Goal: Task Accomplishment & Management: Manage account settings

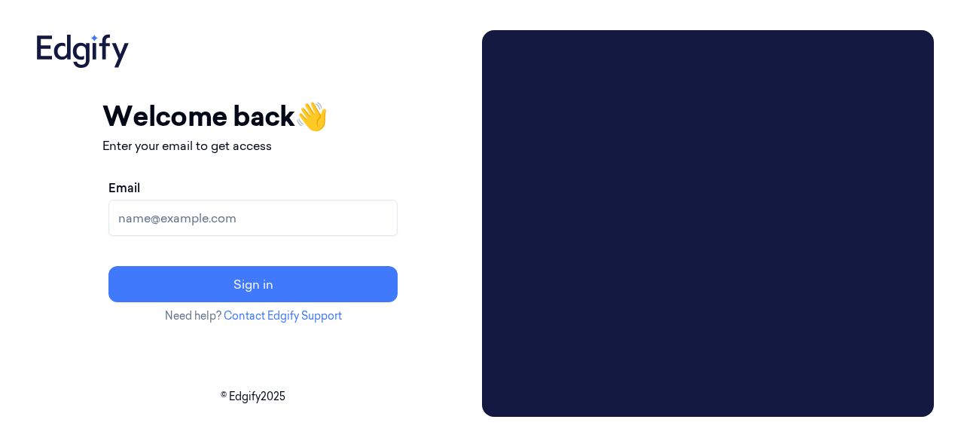
click at [334, 193] on input "Email" at bounding box center [252, 218] width 289 height 36
paste input "Mahesh"
click at [277, 193] on input "Mahesh" at bounding box center [252, 218] width 289 height 36
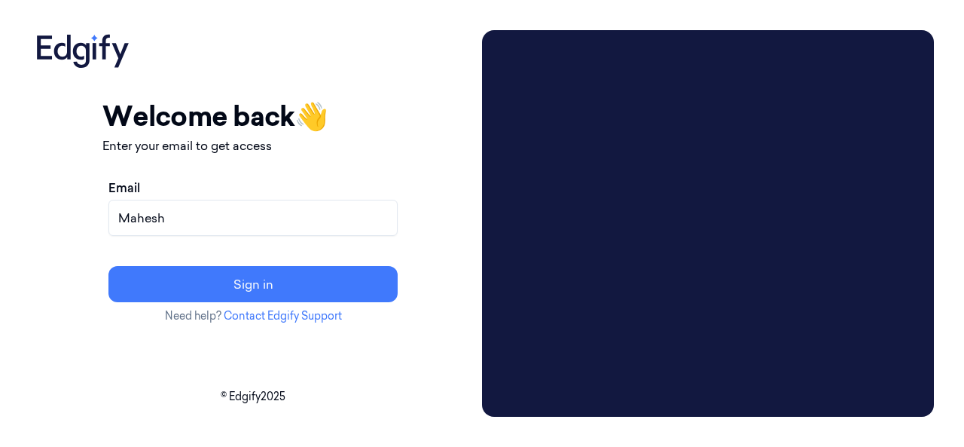
paste input "rajasekharchedde.iv@indivillage.co"
click at [398, 193] on input "rajasekharchedde.iv@indivillage.co" at bounding box center [252, 218] width 289 height 36
paste input "mahesh.s@indivillage.in"
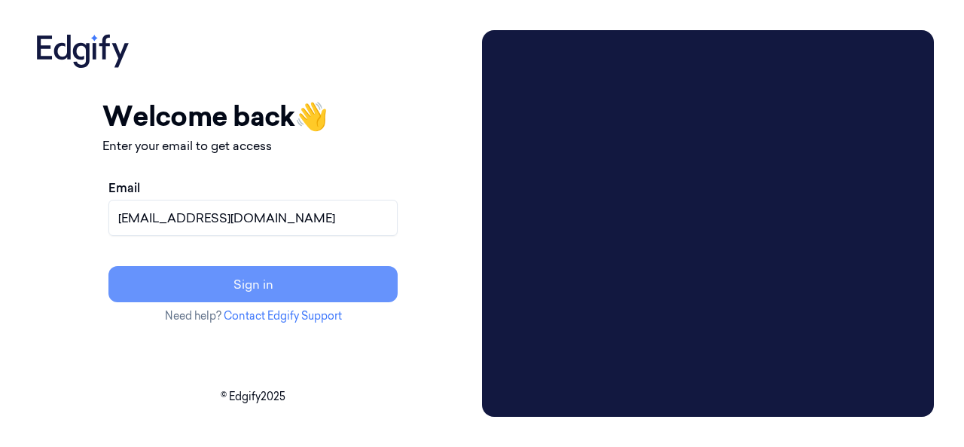
type input "mahesh.s@indivillage.in"
click at [398, 193] on button "Sign in" at bounding box center [252, 284] width 289 height 36
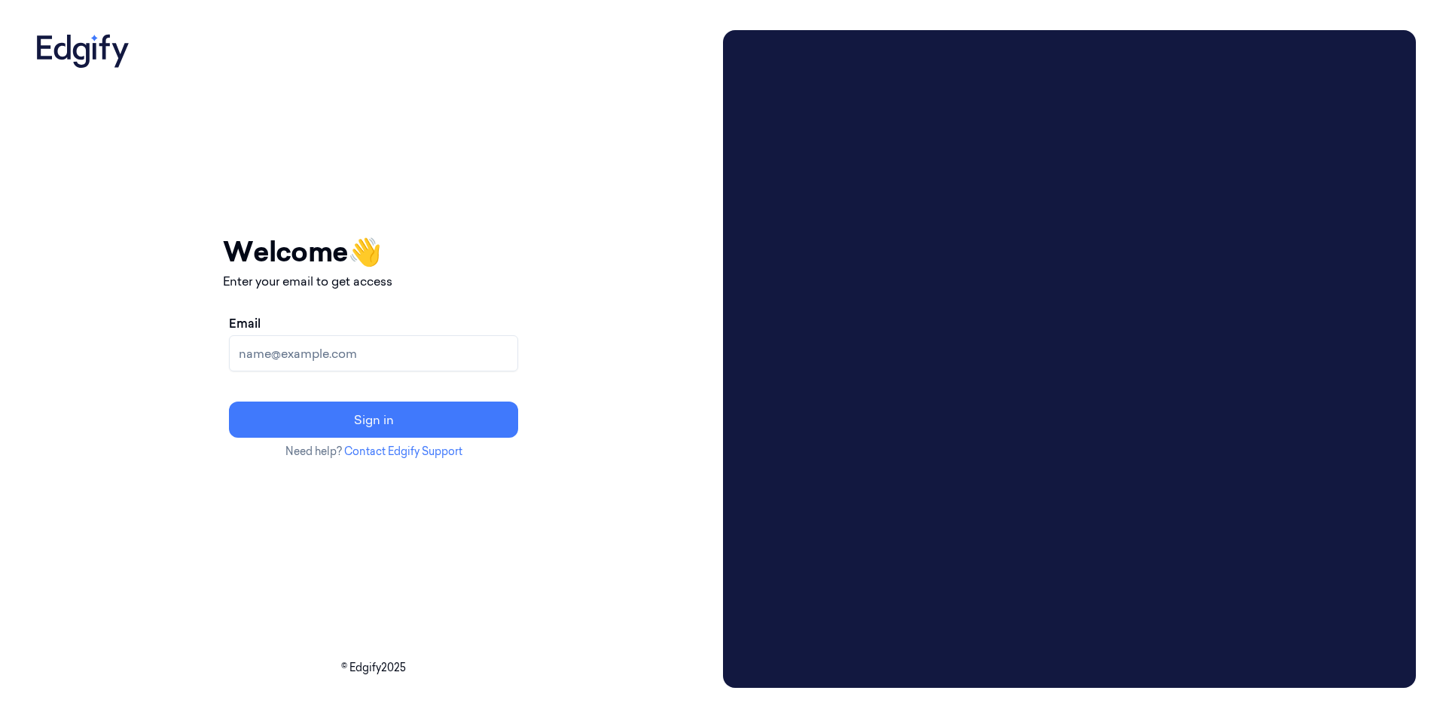
click at [347, 193] on input "Email" at bounding box center [373, 353] width 289 height 36
paste input "mahesh.s@indivillage.in"
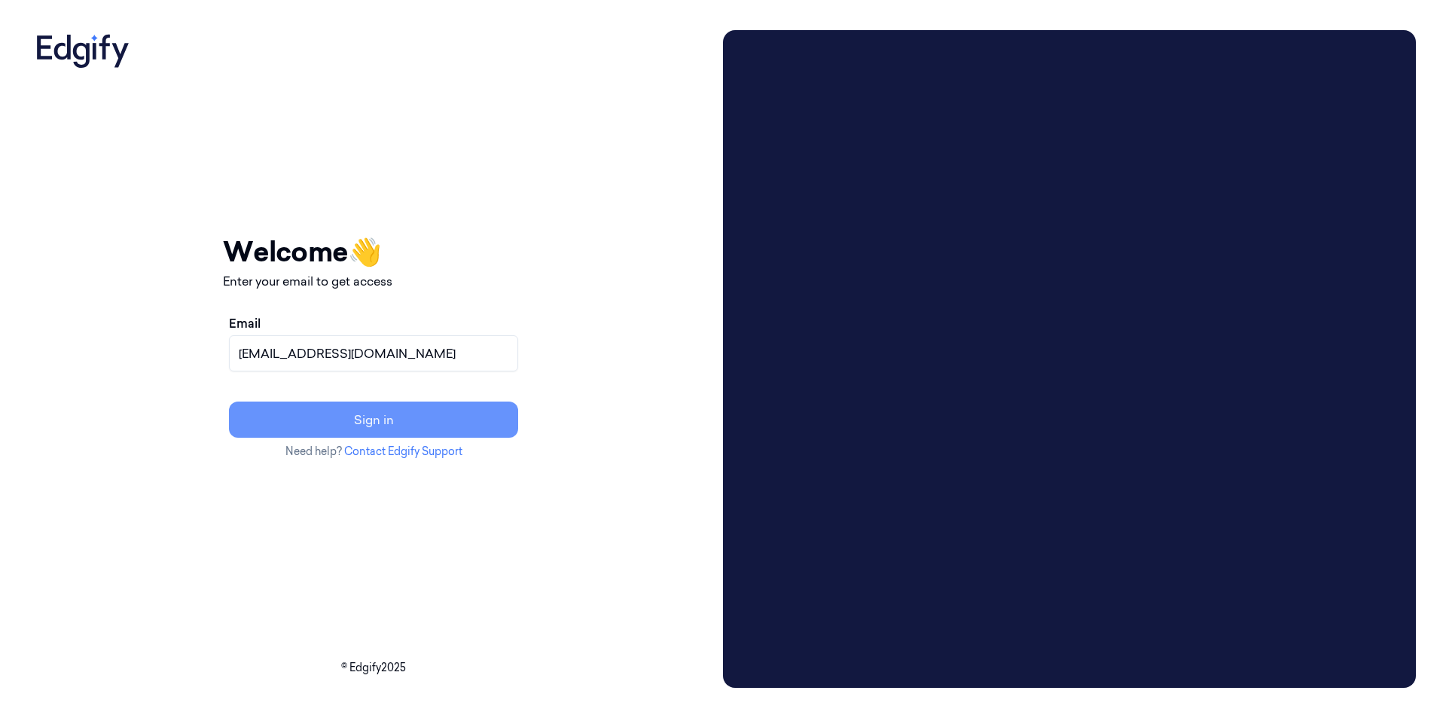
type input "mahesh.s@indivillage.in"
click at [472, 193] on button "Sign in" at bounding box center [373, 419] width 289 height 36
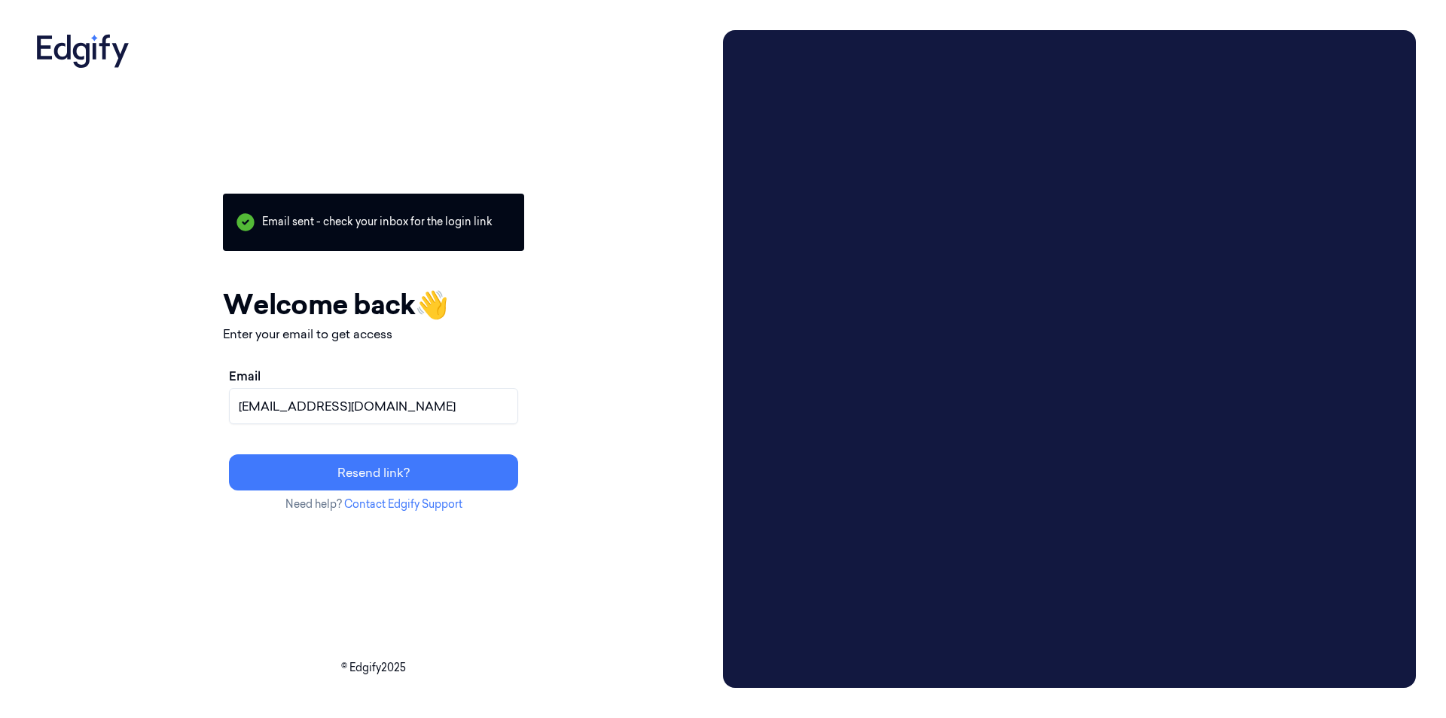
click at [559, 114] on div "Your session expired - please log in again Email sent - check your inbox for th…" at bounding box center [373, 358] width 687 height 657
click at [559, 193] on div "Your session expired - please log in again Email sent - check your inbox for th…" at bounding box center [373, 358] width 687 height 657
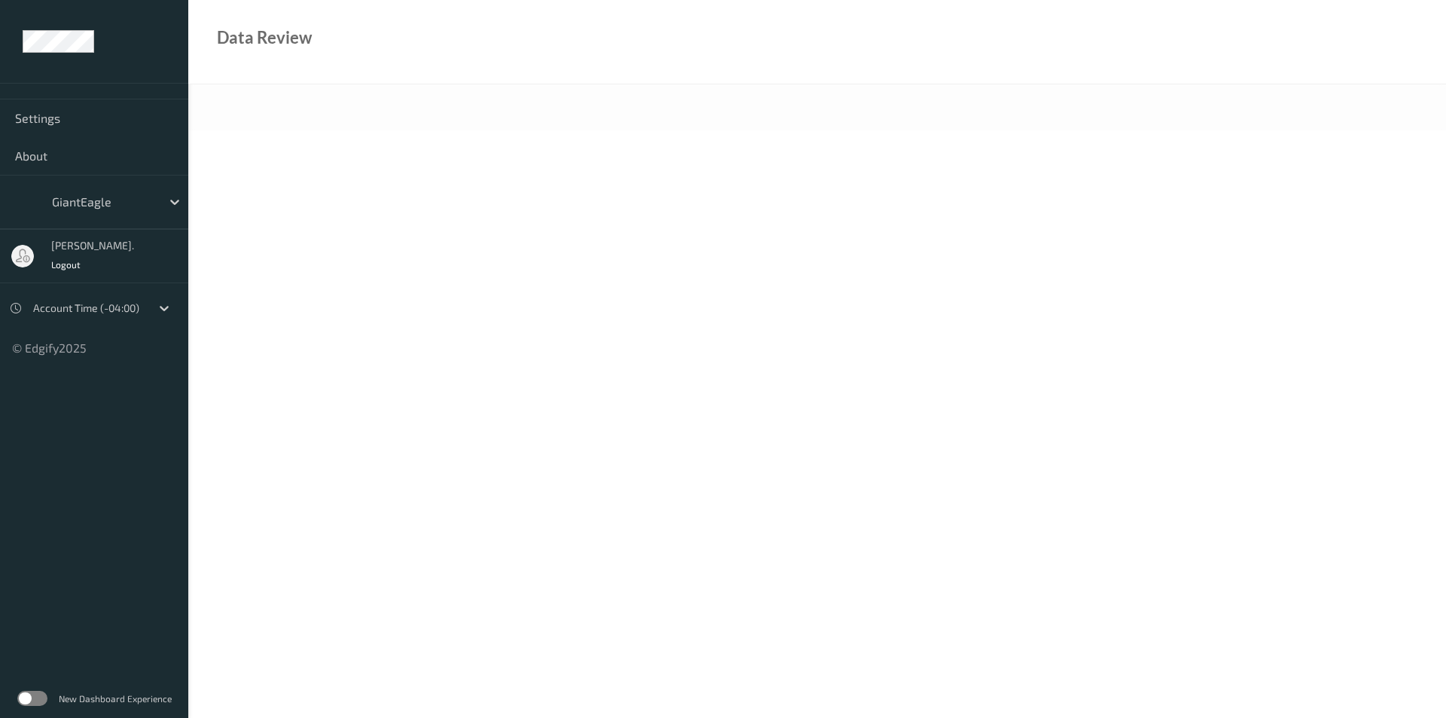
click at [37, 701] on label at bounding box center [32, 698] width 30 height 15
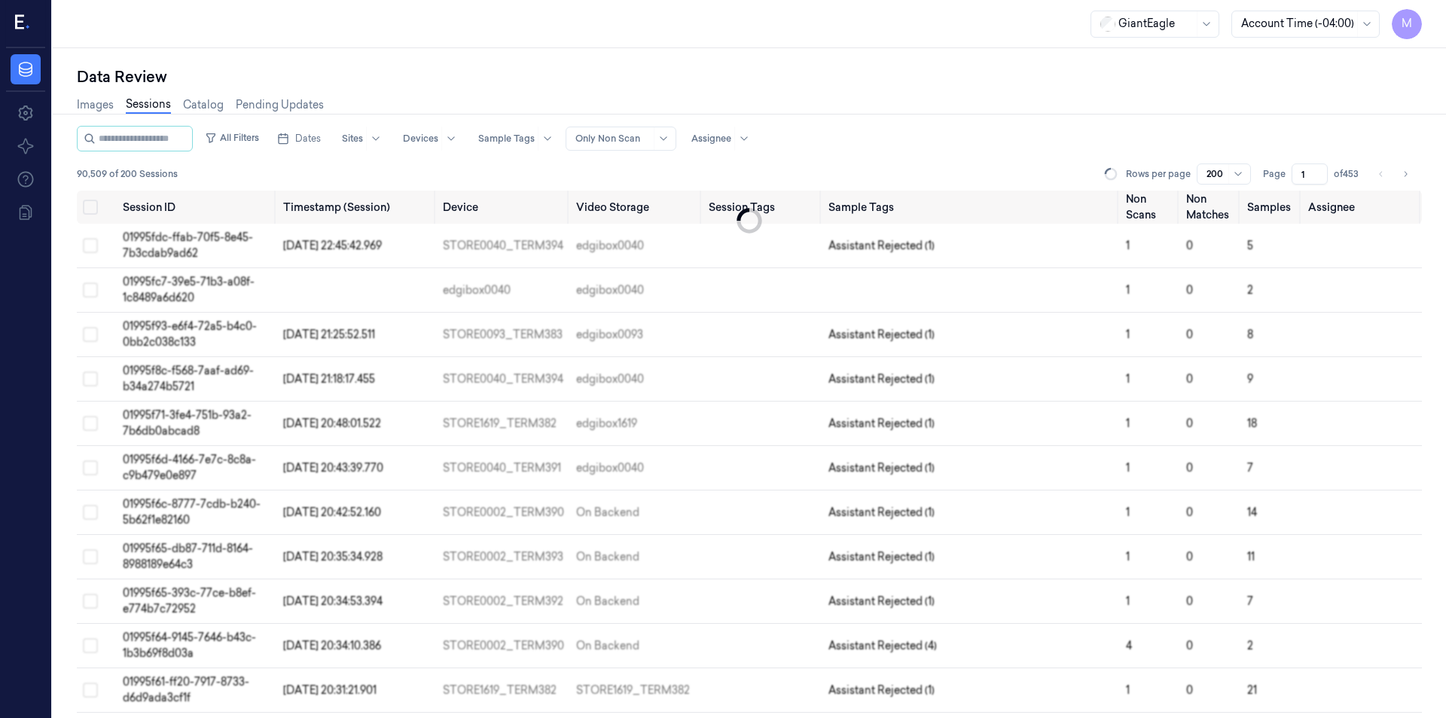
click at [1145, 32] on div "GiantEagle" at bounding box center [1155, 24] width 75 height 26
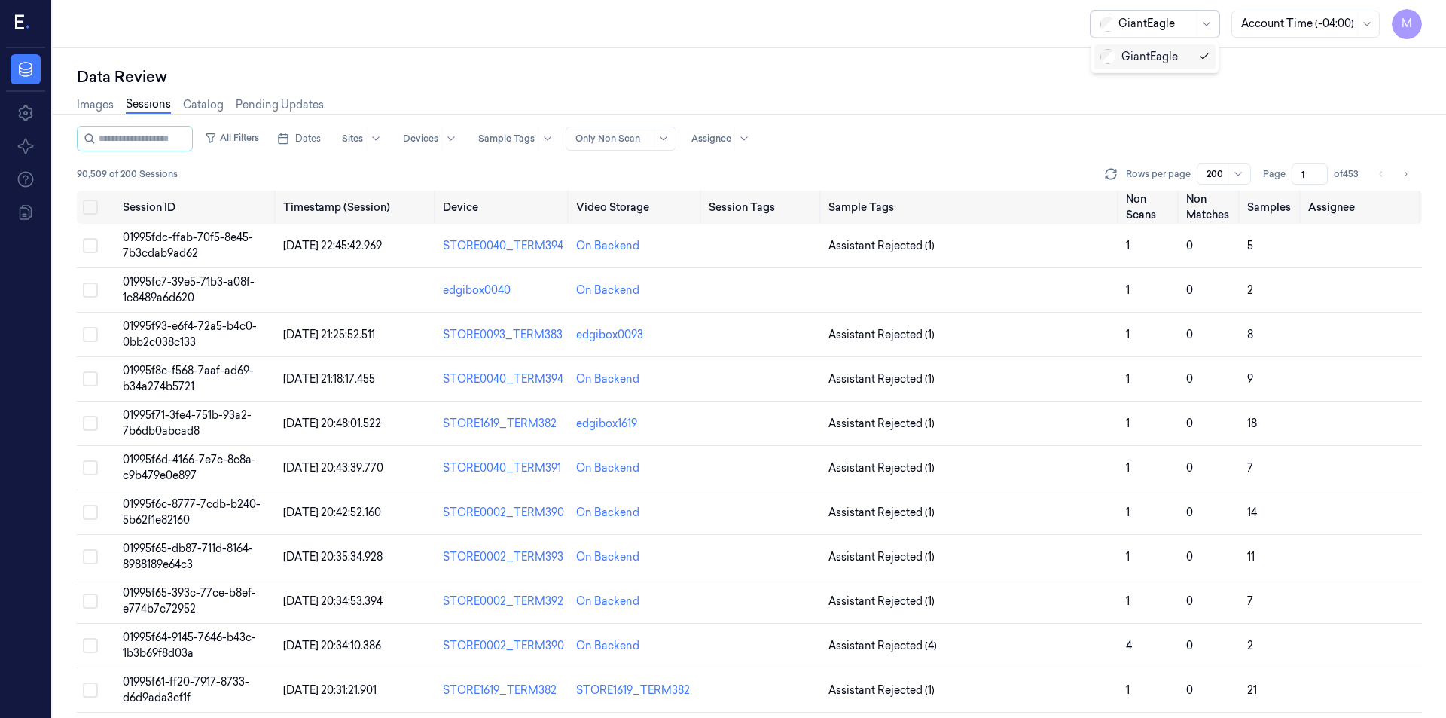
click at [1148, 53] on div "GiantEagle" at bounding box center [1139, 57] width 78 height 16
click at [731, 140] on div at bounding box center [711, 139] width 40 height 14
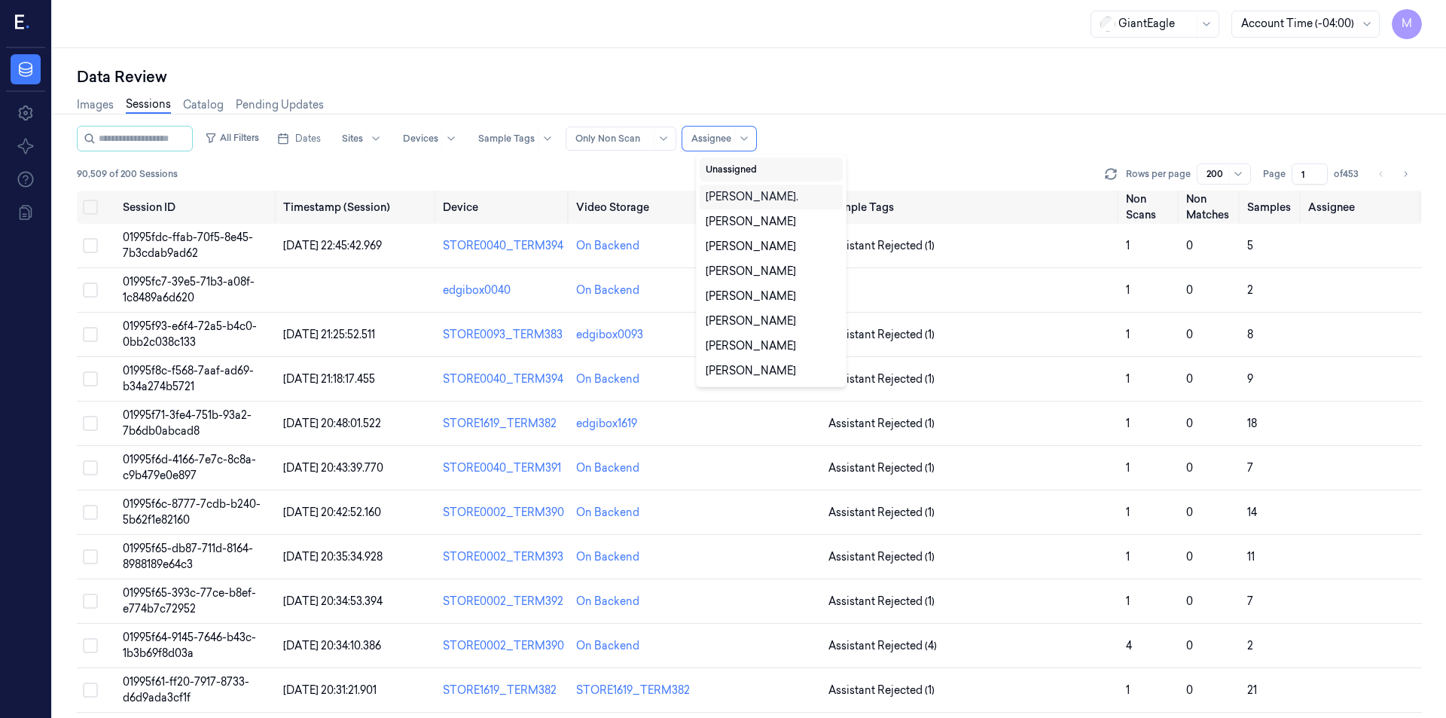
click at [742, 163] on button "Unassigned" at bounding box center [771, 169] width 143 height 24
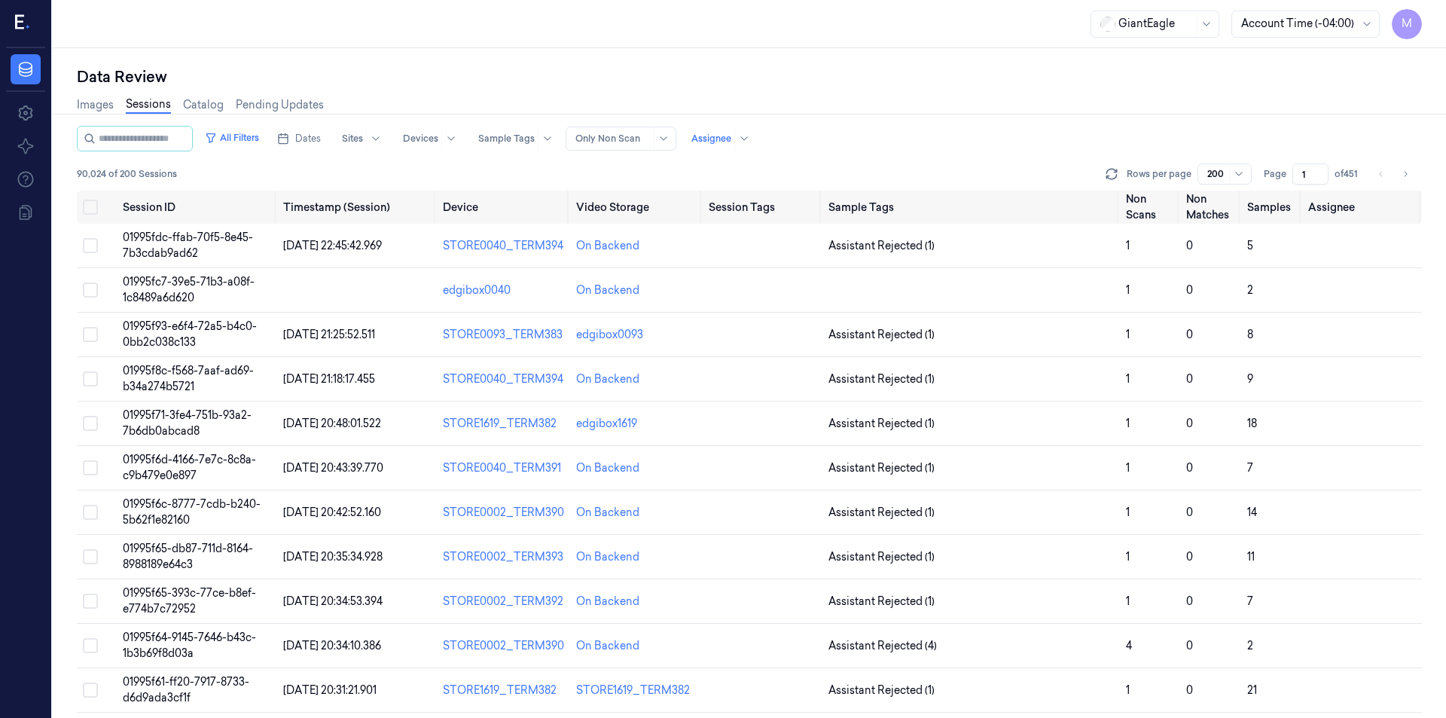
click at [1007, 124] on div "Images Sessions Catalog Pending Updates" at bounding box center [749, 106] width 1345 height 38
click at [313, 136] on span "Dates" at bounding box center [308, 139] width 26 height 14
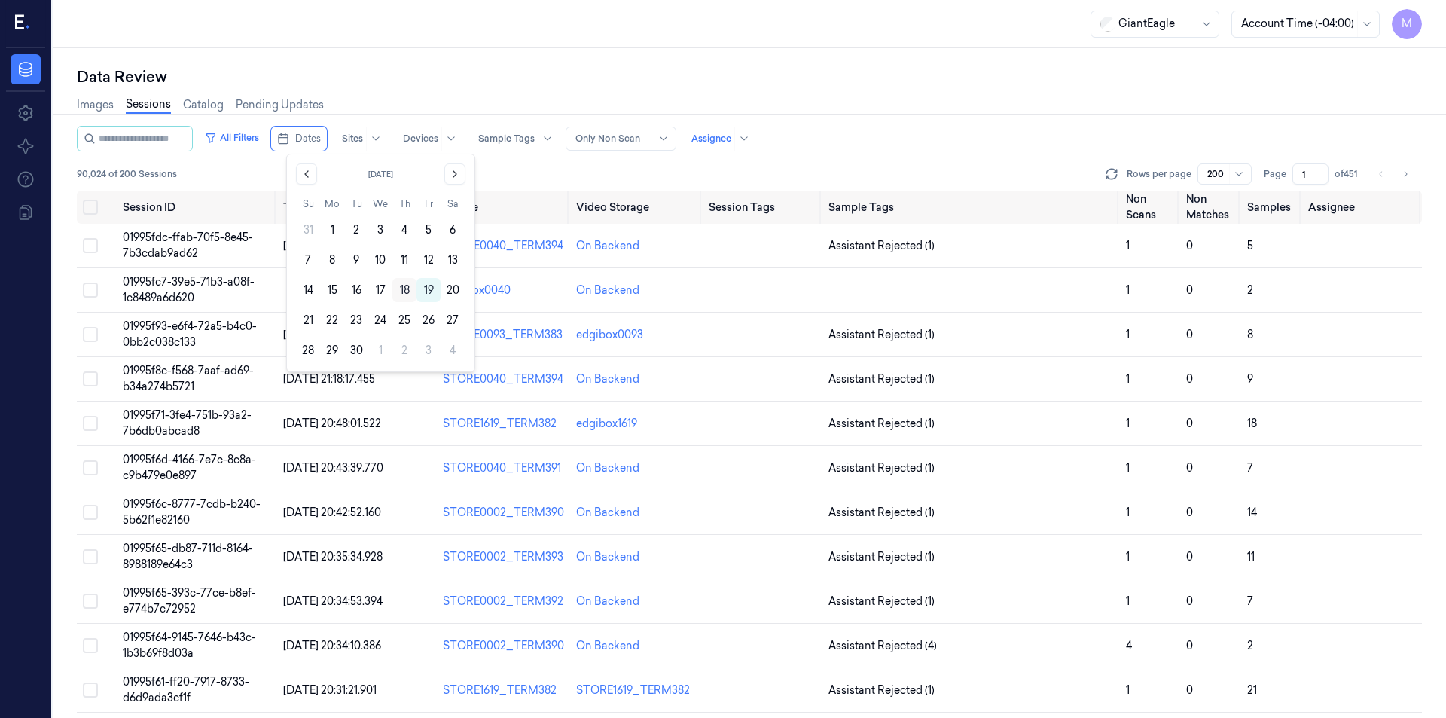
click at [407, 288] on button "18" at bounding box center [404, 290] width 24 height 24
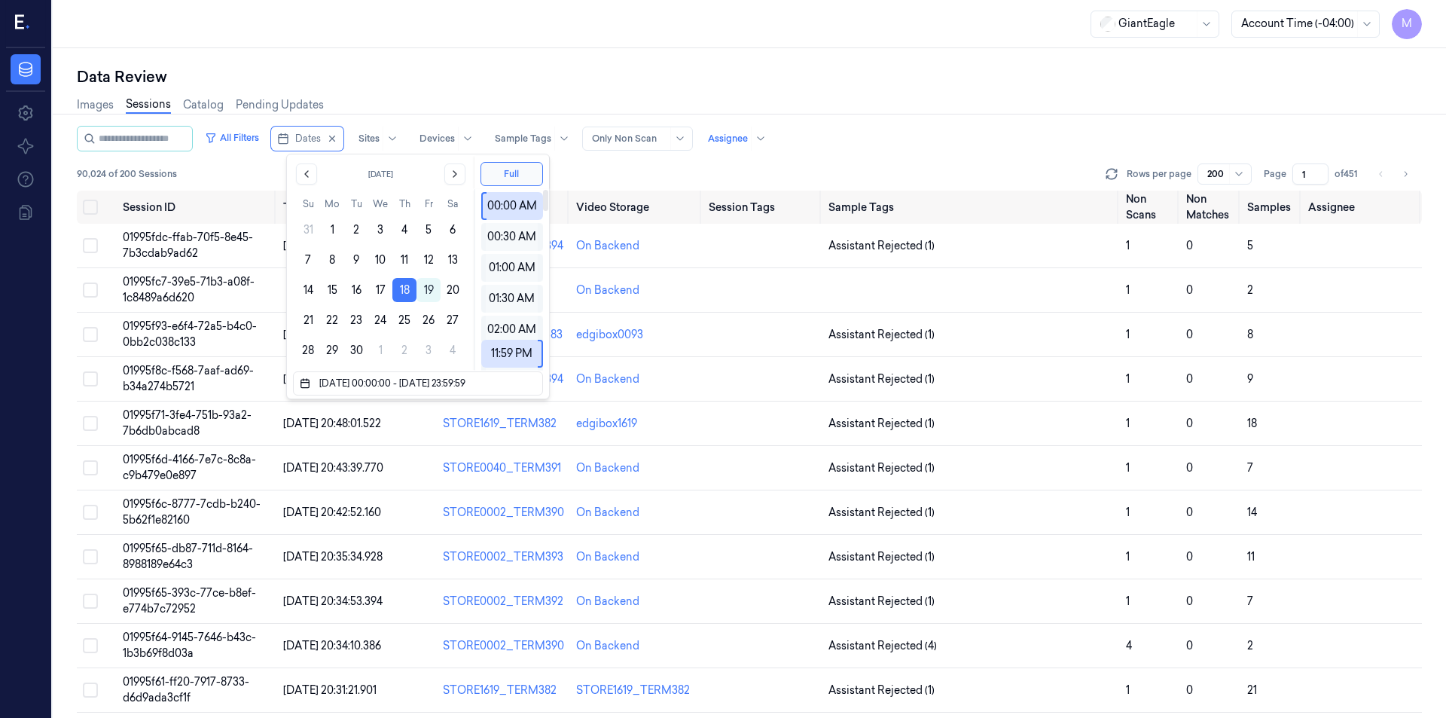
click at [573, 69] on div "Data Review" at bounding box center [749, 76] width 1345 height 21
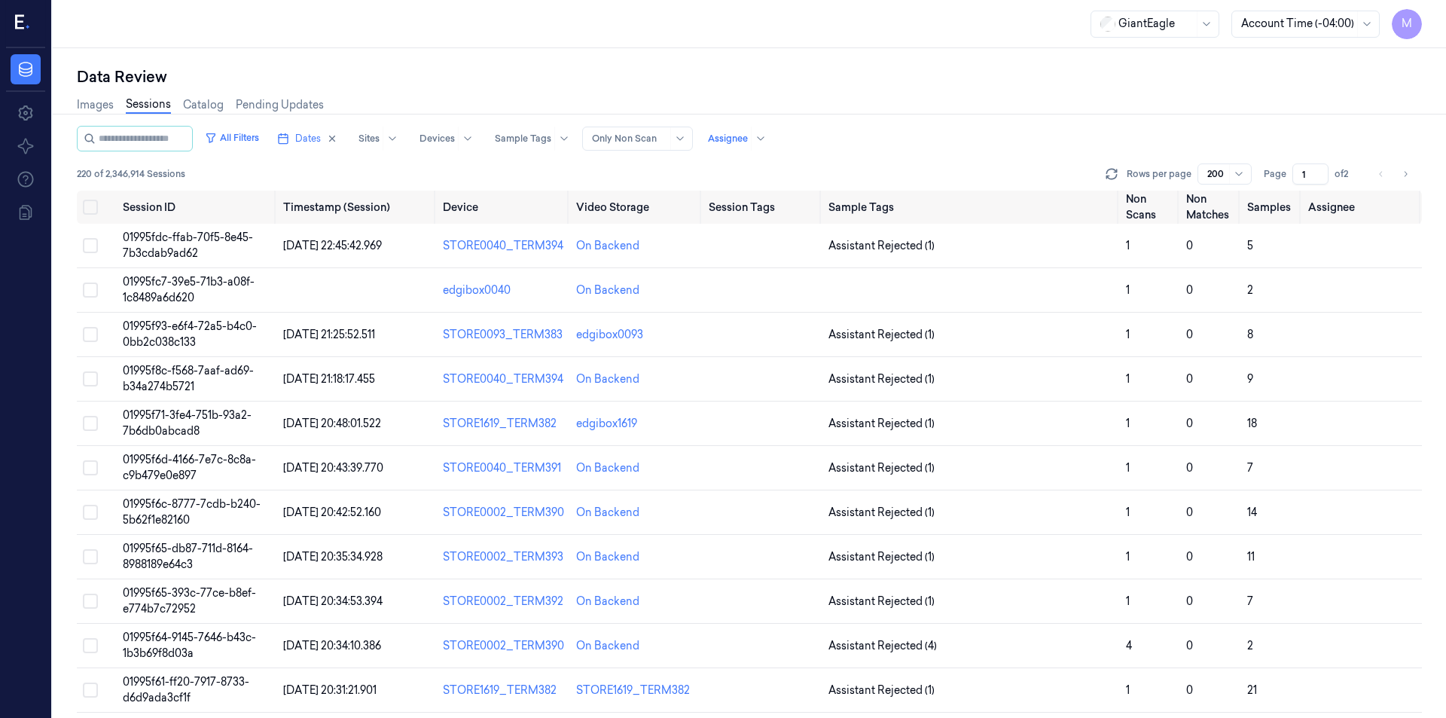
click at [1233, 173] on div at bounding box center [1238, 174] width 19 height 20
click at [1008, 136] on div "All Filters Dates Sites Devices Sample Tags Alert Type Only Non Scan Assignee" at bounding box center [749, 139] width 1345 height 26
click at [1309, 172] on input "1" at bounding box center [1310, 173] width 36 height 21
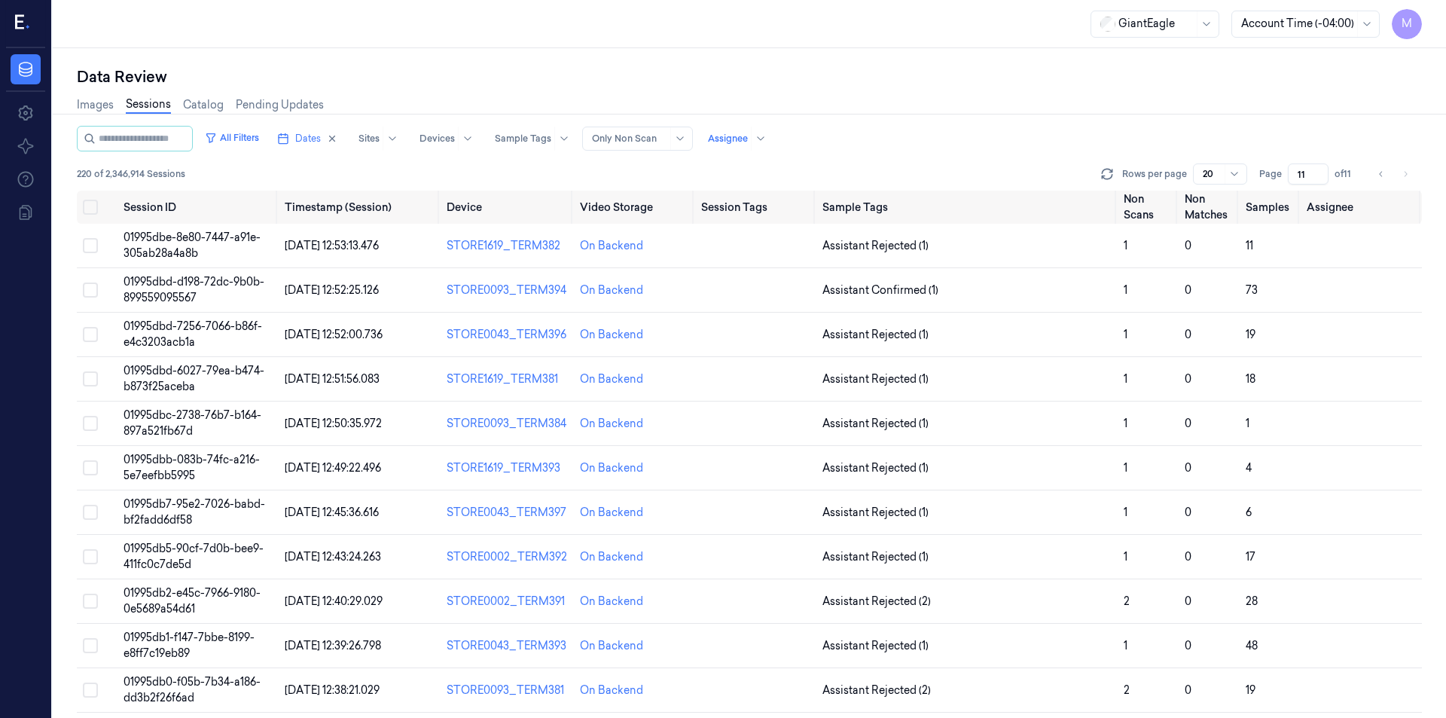
click at [1179, 118] on div "Images Sessions Catalog Pending Updates" at bounding box center [749, 106] width 1345 height 38
click at [321, 139] on span "Dates" at bounding box center [308, 139] width 26 height 14
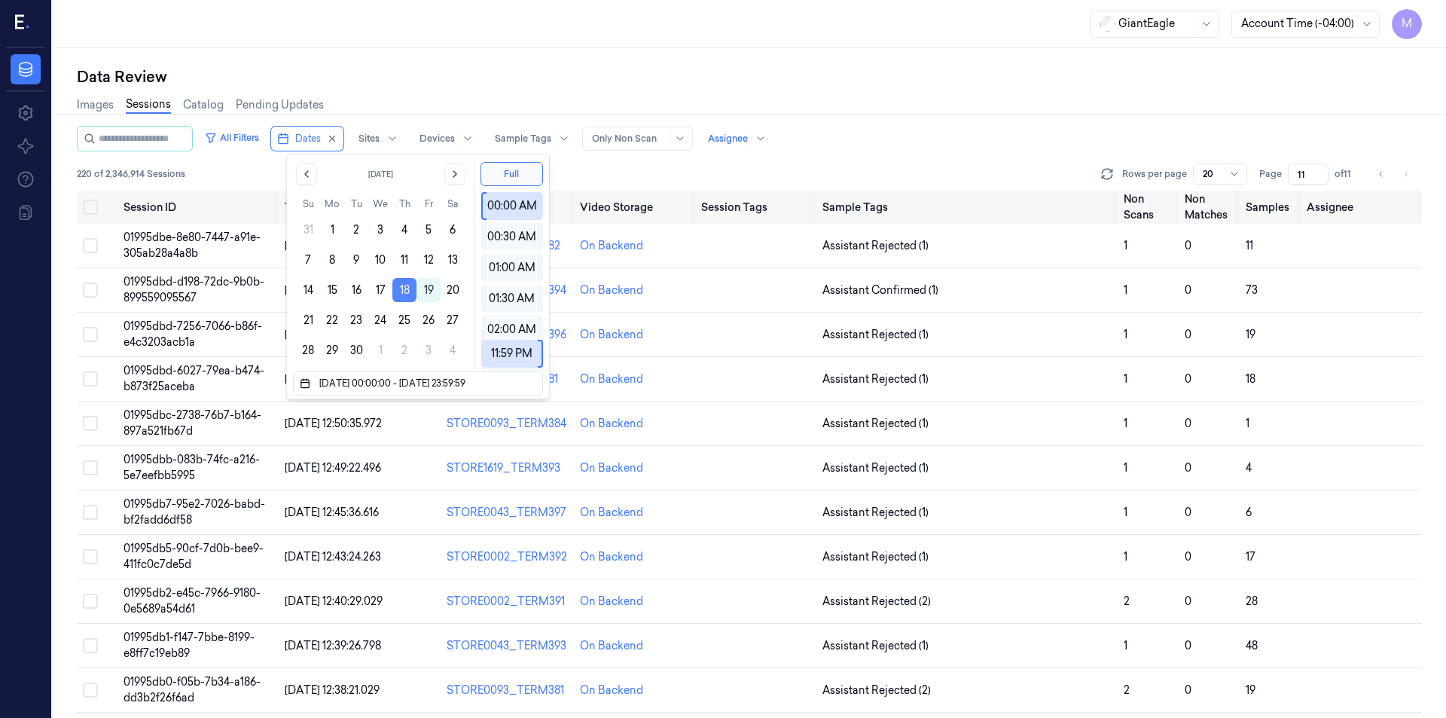
click at [410, 291] on button "18" at bounding box center [404, 290] width 24 height 24
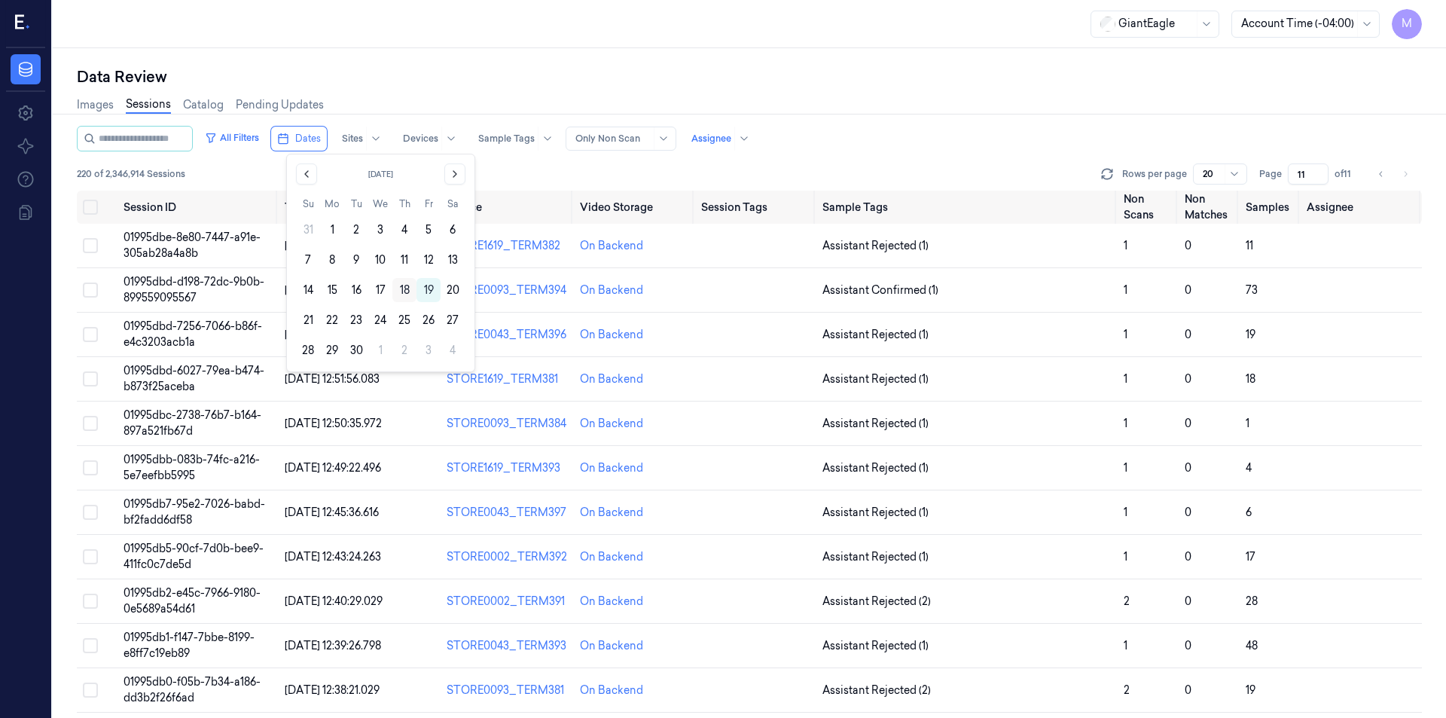
click at [405, 288] on button "18" at bounding box center [404, 290] width 24 height 24
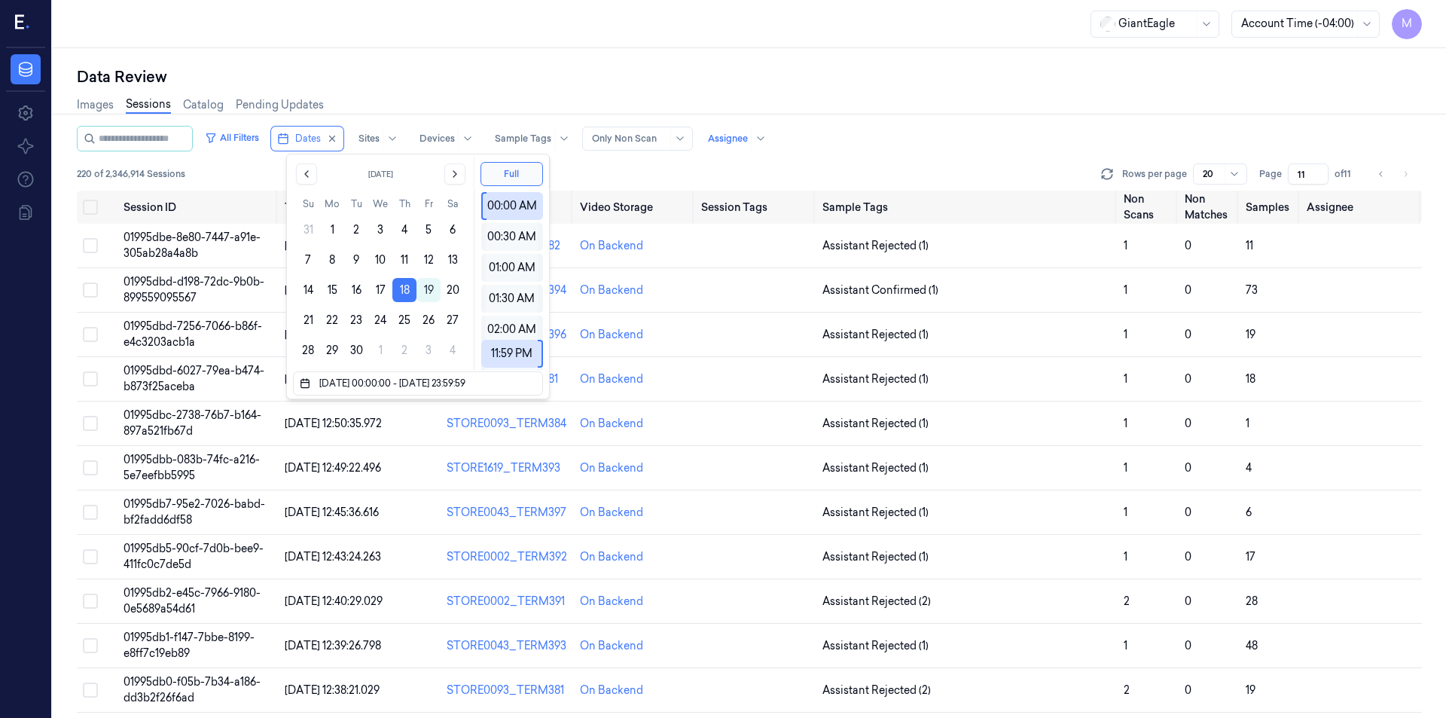
click at [519, 95] on div "Images Sessions Catalog Pending Updates" at bounding box center [749, 106] width 1345 height 38
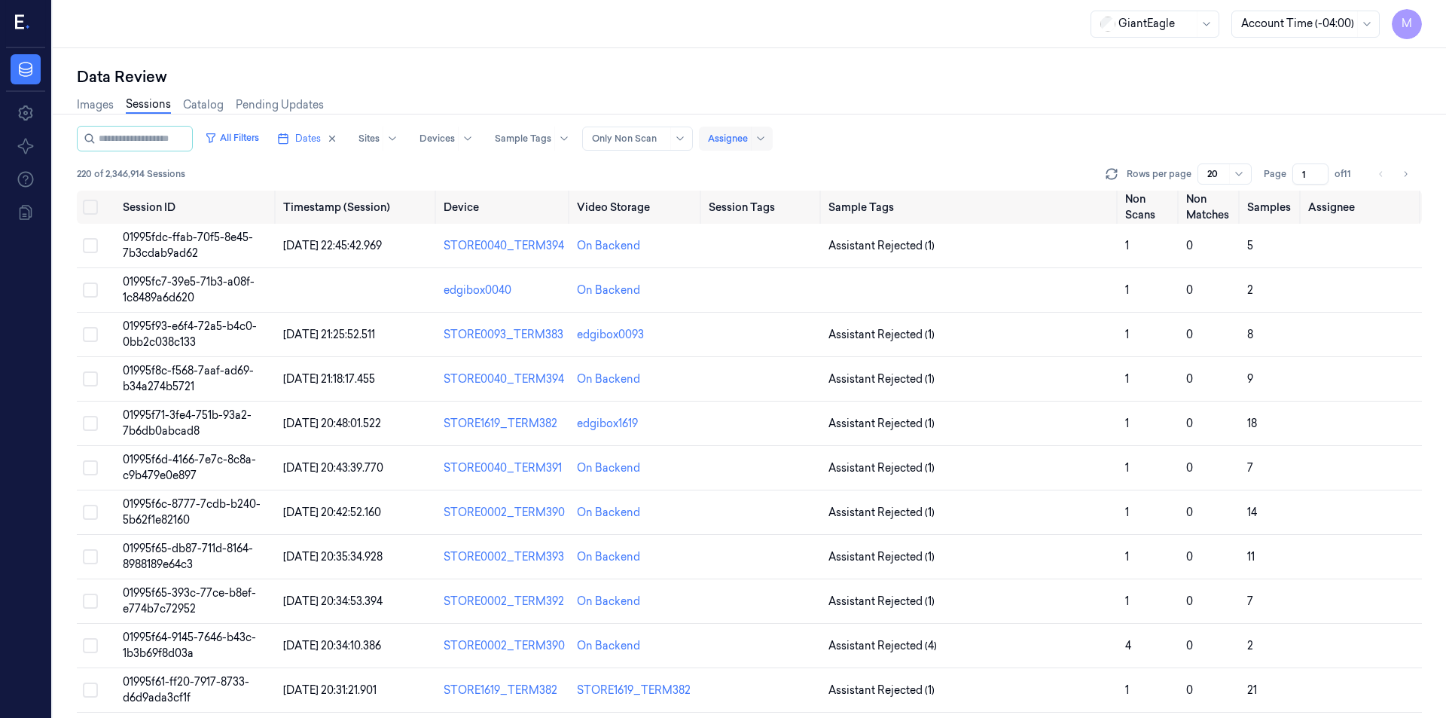
click at [748, 131] on div "Assignee" at bounding box center [728, 139] width 40 height 24
click at [853, 155] on div "All Filters Dates Sites Devices Sample Tags Alert Type Only Non Scan Assignee 2…" at bounding box center [749, 158] width 1345 height 65
click at [1398, 178] on button "Go to next page" at bounding box center [1405, 173] width 21 height 21
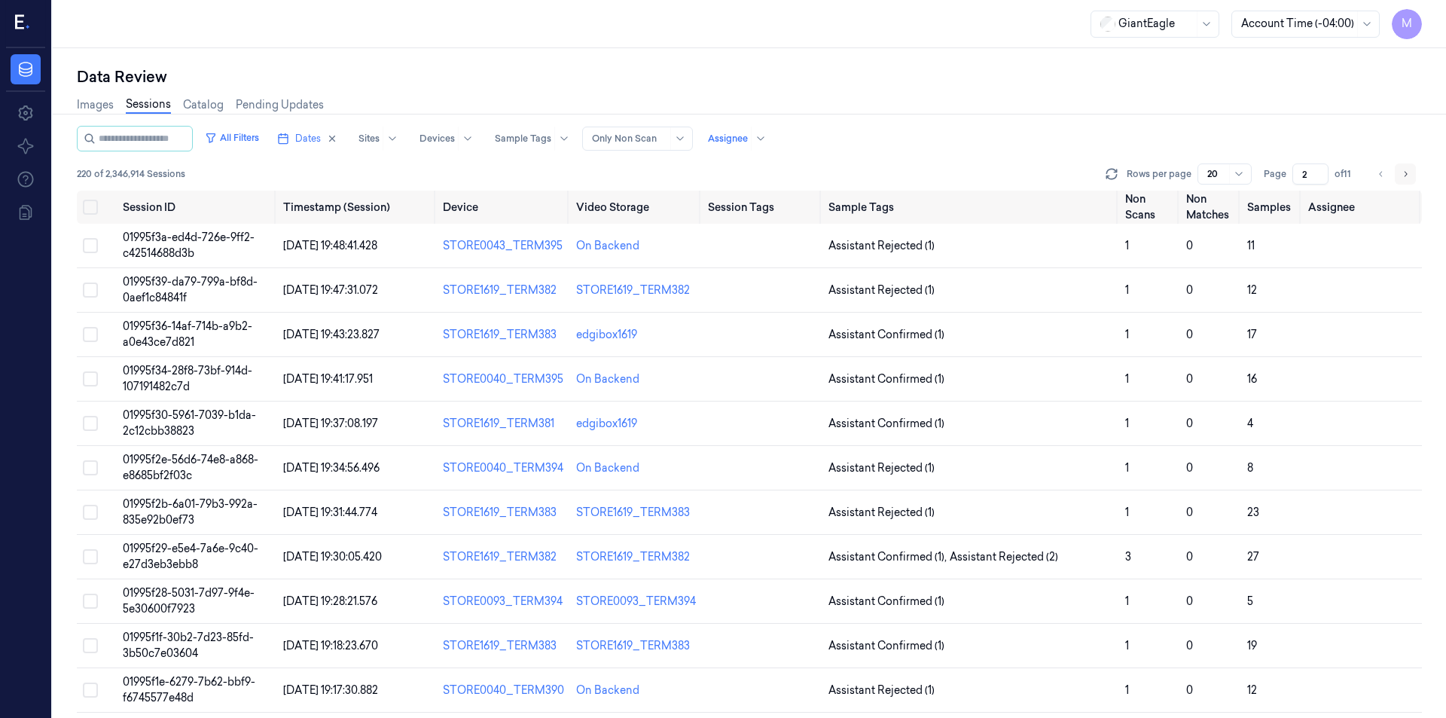
click at [1398, 178] on button "Go to next page" at bounding box center [1405, 173] width 21 height 21
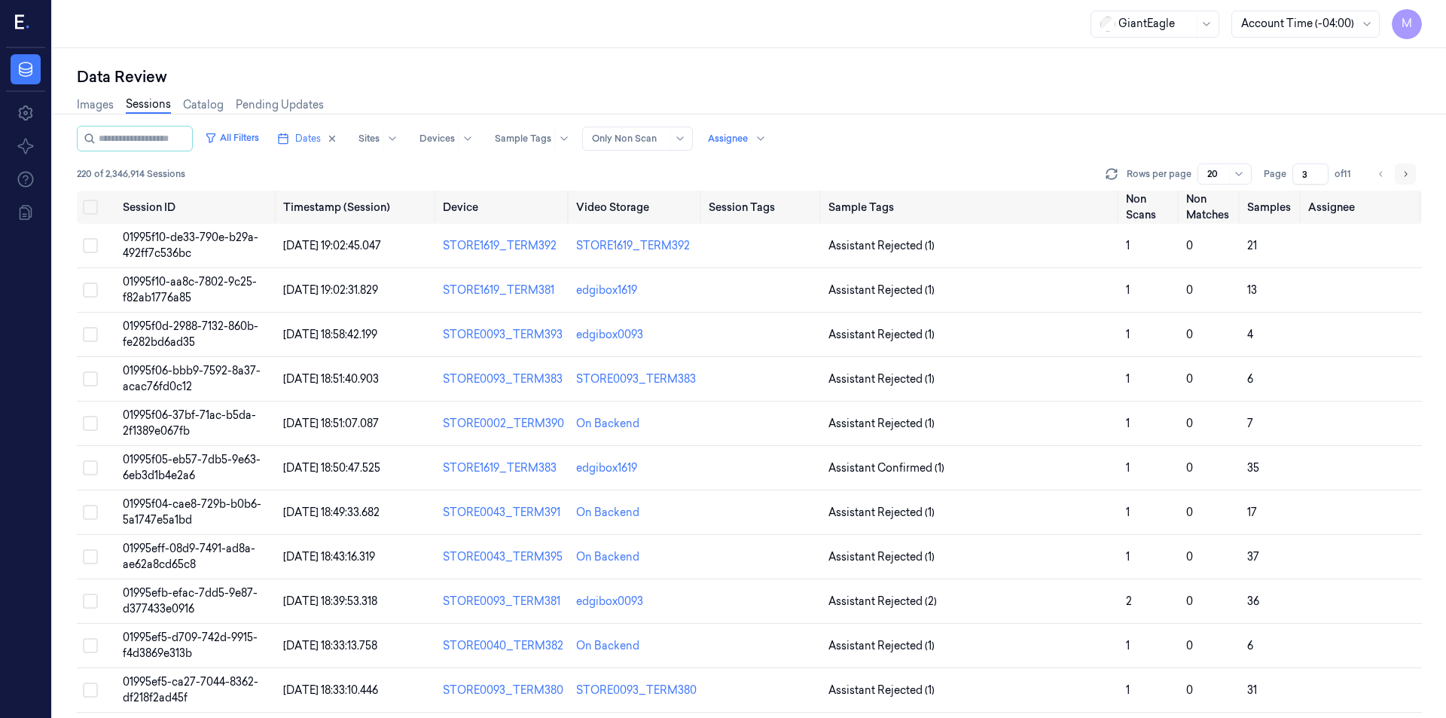
click at [1398, 178] on button "Go to next page" at bounding box center [1405, 173] width 21 height 21
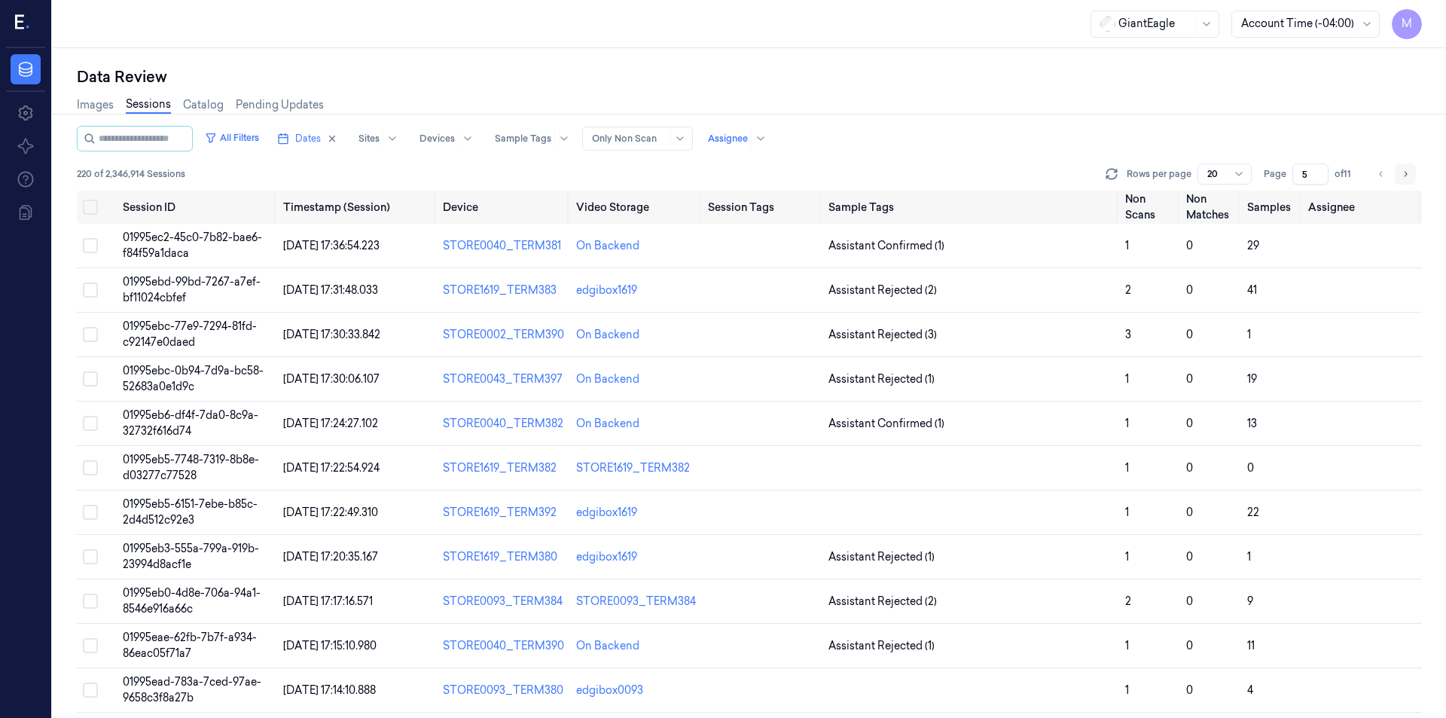
click at [1398, 178] on button "Go to next page" at bounding box center [1405, 173] width 21 height 21
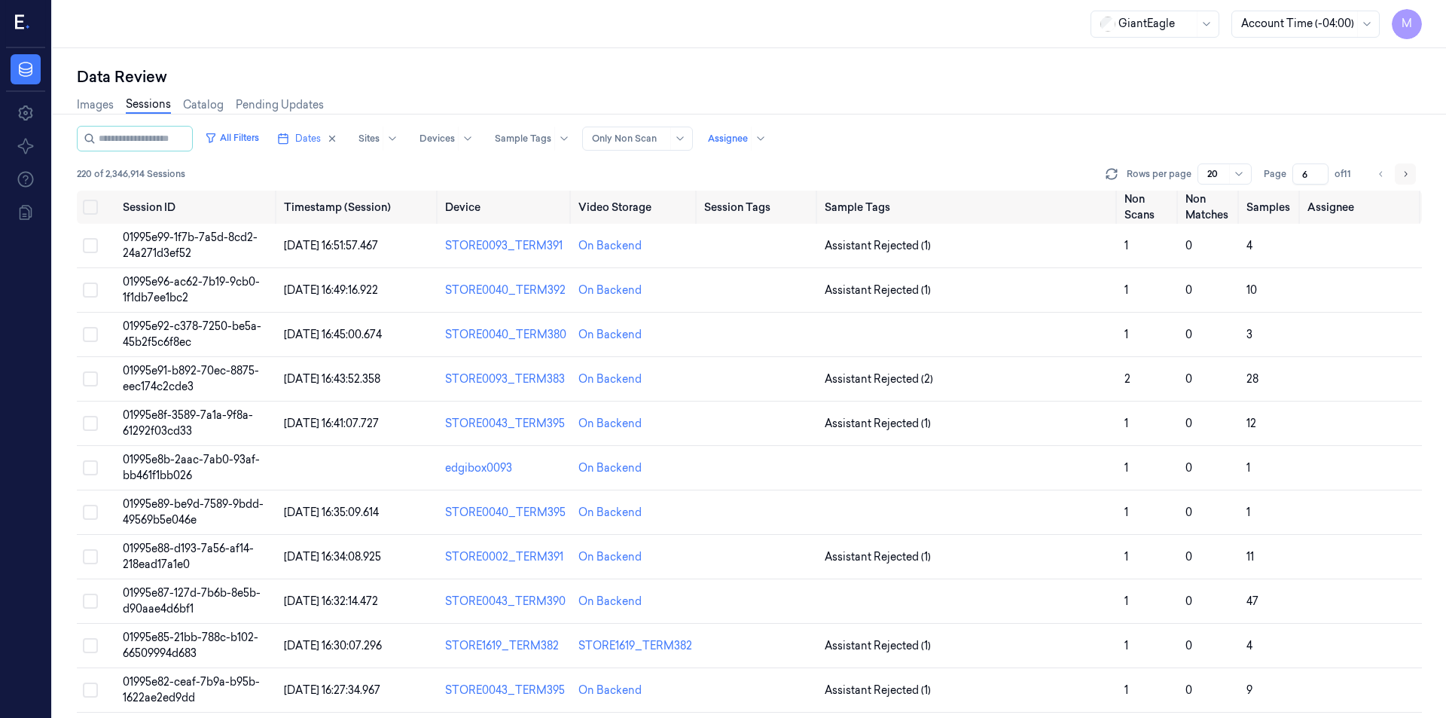
click at [1398, 178] on button "Go to next page" at bounding box center [1405, 173] width 21 height 21
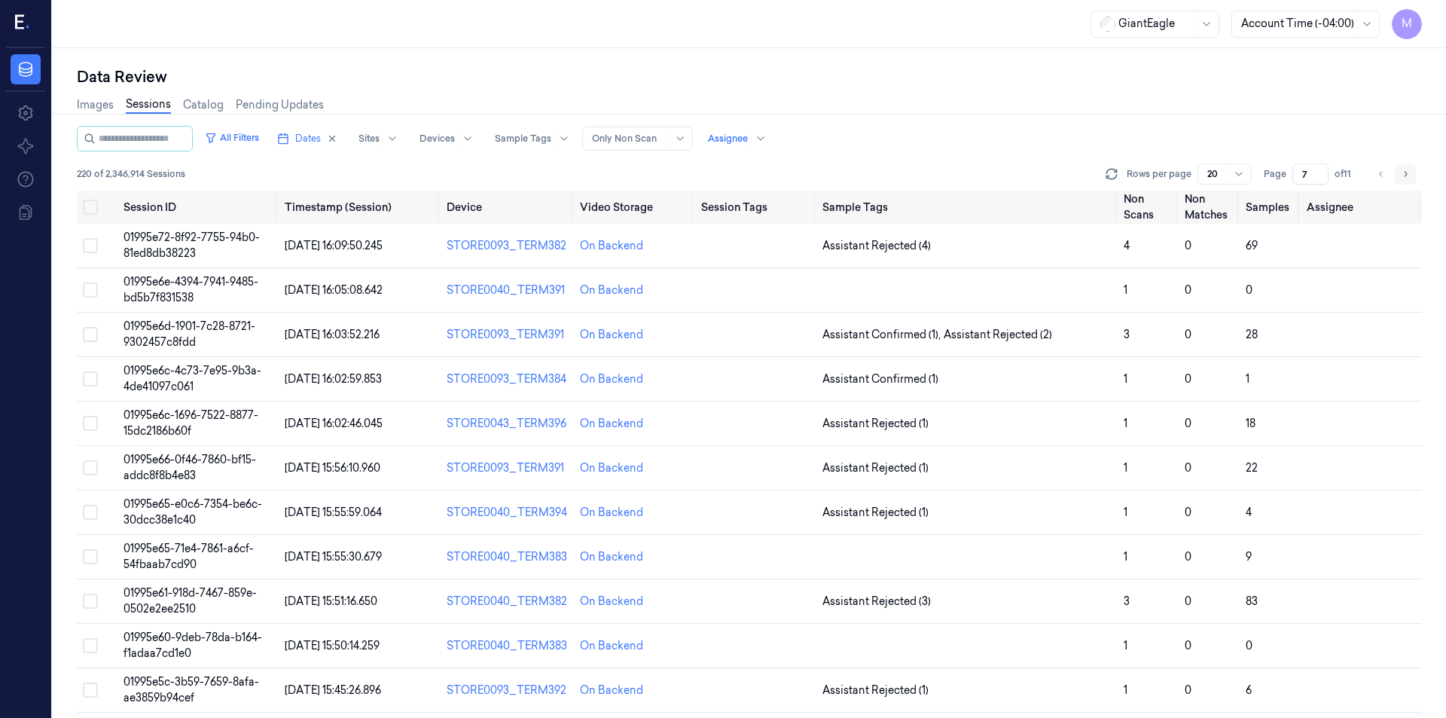
click at [1398, 178] on button "Go to next page" at bounding box center [1405, 173] width 21 height 21
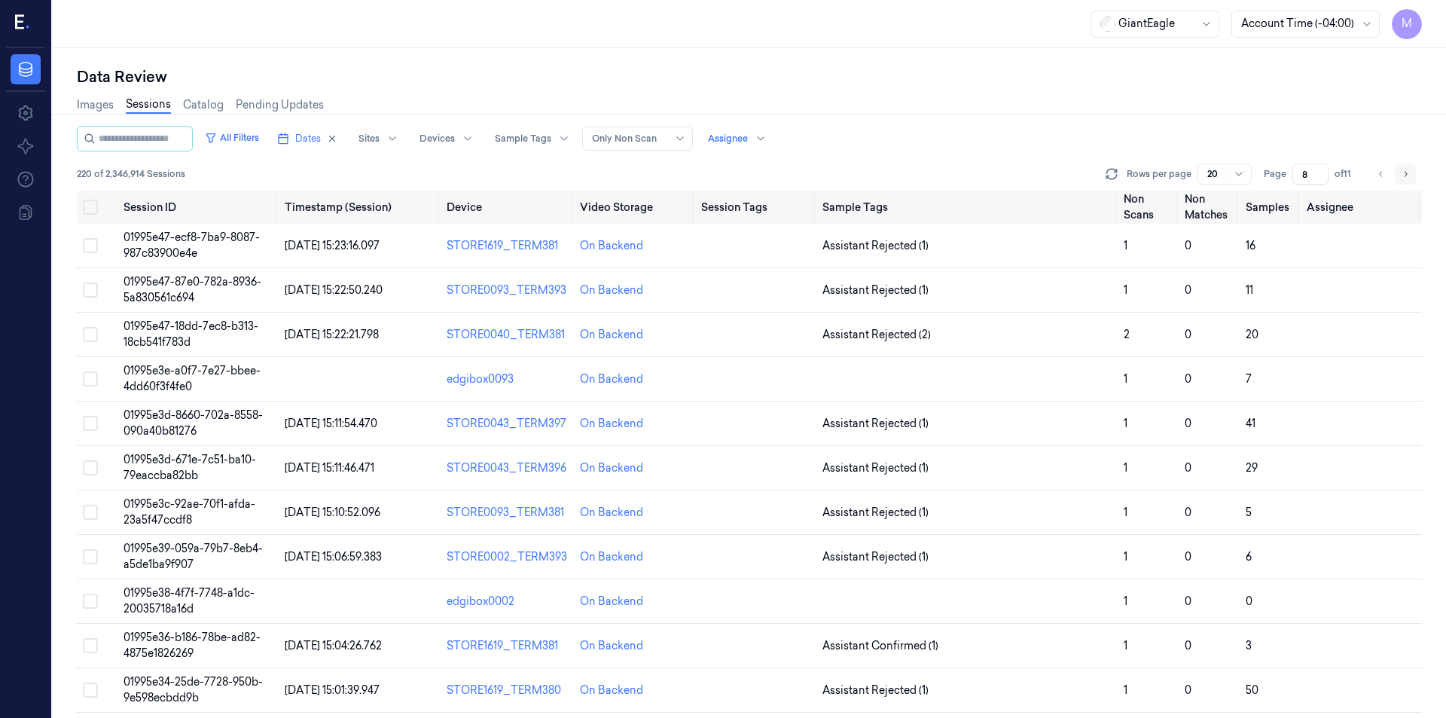
click at [1398, 178] on button "Go to next page" at bounding box center [1405, 173] width 21 height 21
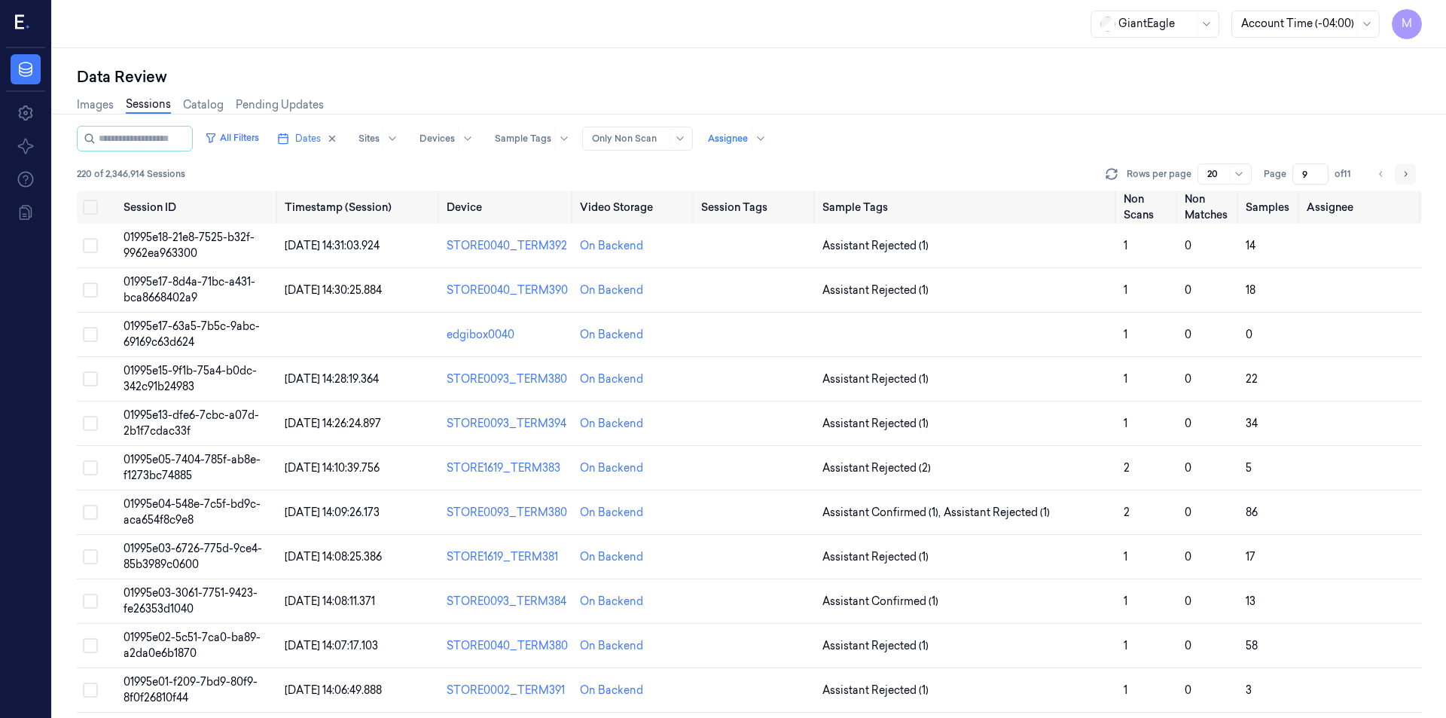
click at [1398, 178] on button "Go to next page" at bounding box center [1405, 173] width 21 height 21
type input "10"
click at [1087, 143] on div "All Filters Dates Sites Devices Sample Tags Alert Type Only Non Scan Assignee" at bounding box center [749, 139] width 1345 height 26
click at [1320, 172] on input "10" at bounding box center [1308, 173] width 41 height 21
click at [1019, 148] on div "All Filters Dates Sites Devices Sample Tags Alert Type Only Non Scan Assignee" at bounding box center [749, 139] width 1345 height 26
